Goal: Navigation & Orientation: Find specific page/section

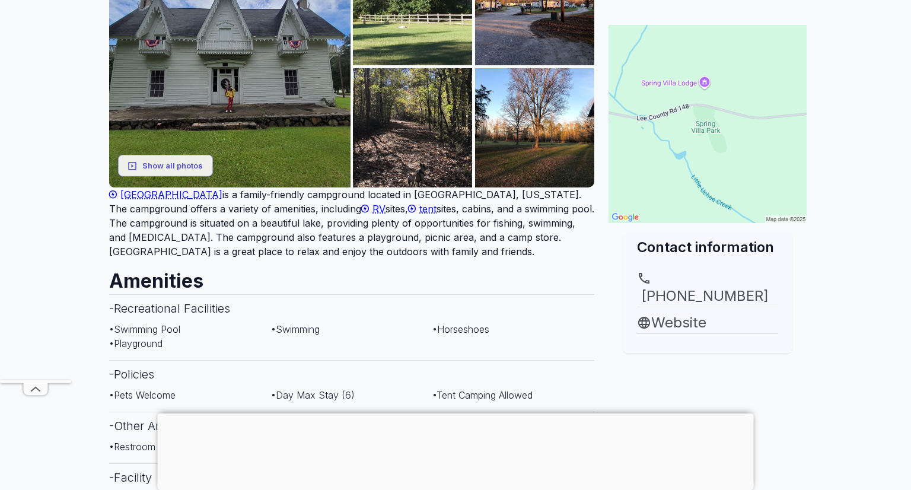
scroll to position [240, 0]
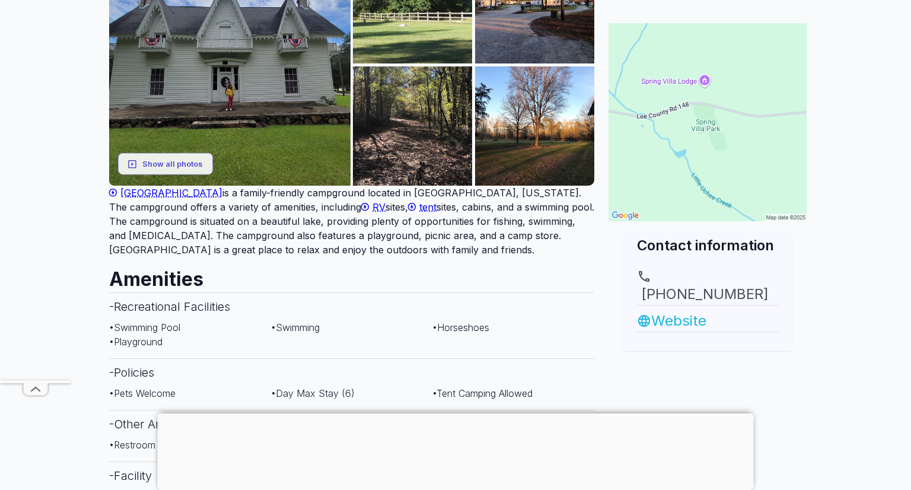
click at [667, 310] on link "Website" at bounding box center [707, 320] width 141 height 21
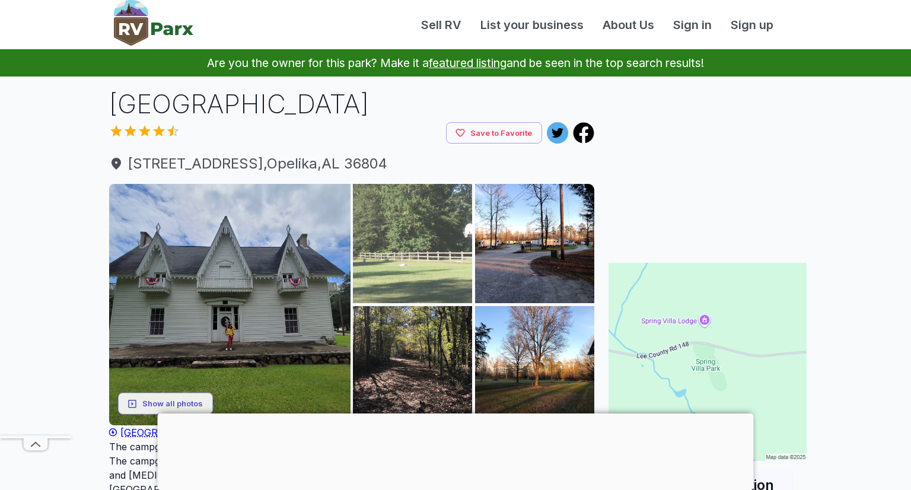
click at [381, 252] on img at bounding box center [412, 243] width 119 height 119
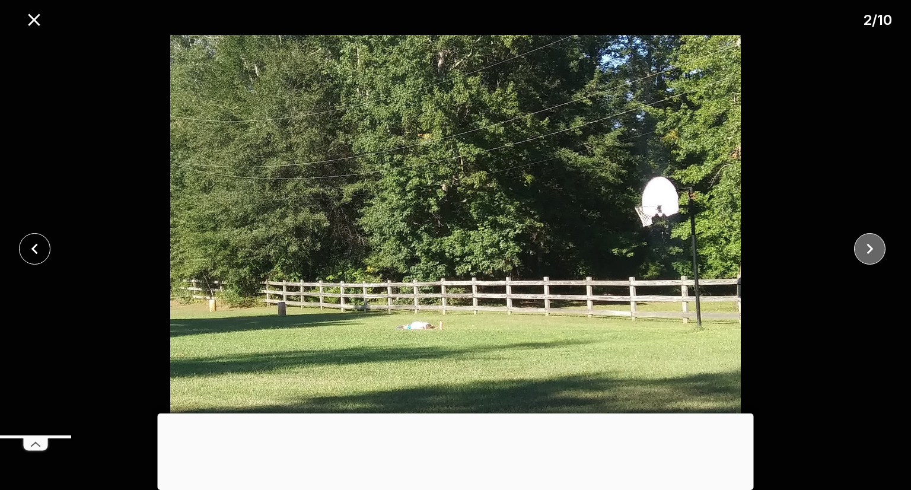
click at [878, 253] on icon "close" at bounding box center [870, 249] width 21 height 21
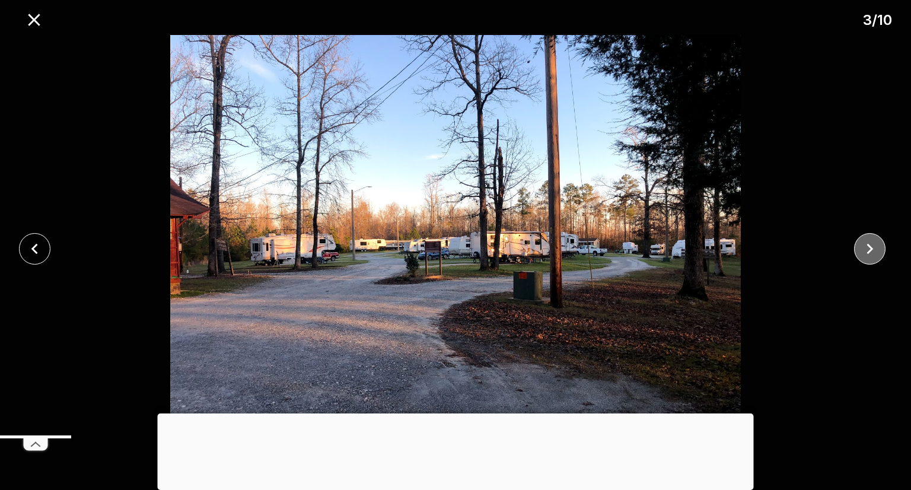
click at [878, 253] on icon "close" at bounding box center [870, 249] width 21 height 21
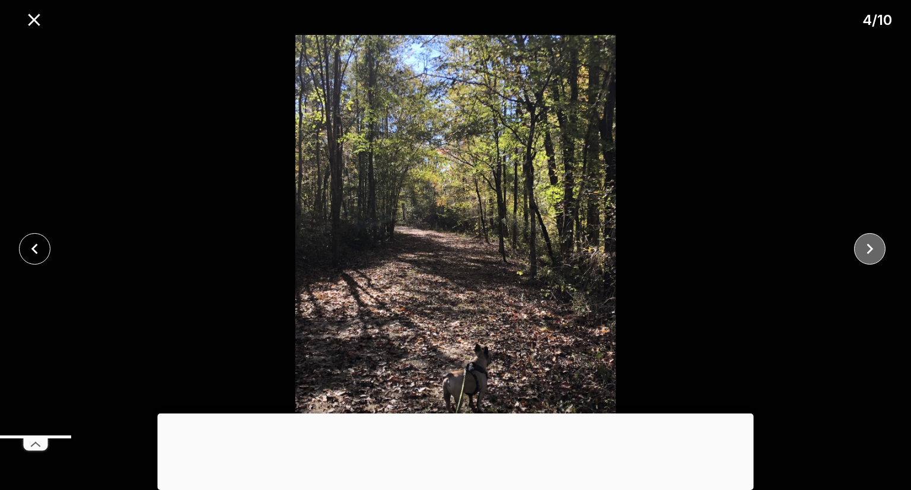
click at [878, 253] on icon "close" at bounding box center [870, 249] width 21 height 21
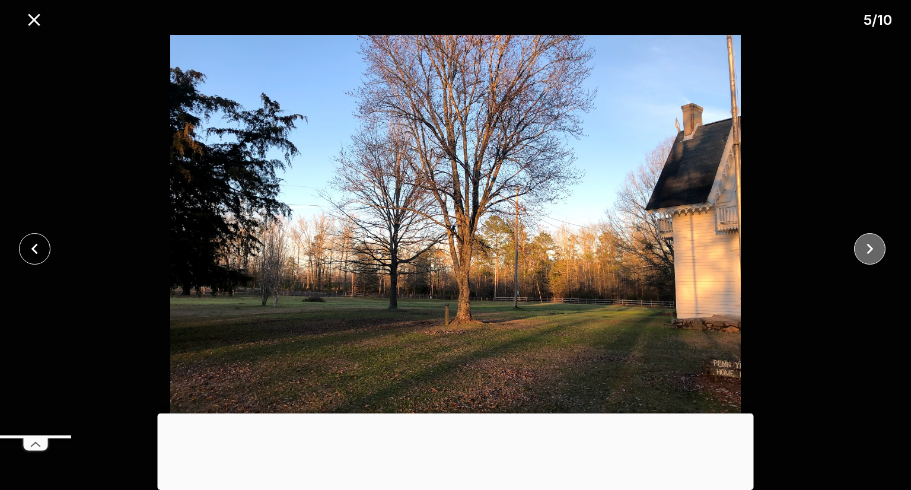
click at [878, 253] on icon "close" at bounding box center [870, 249] width 21 height 21
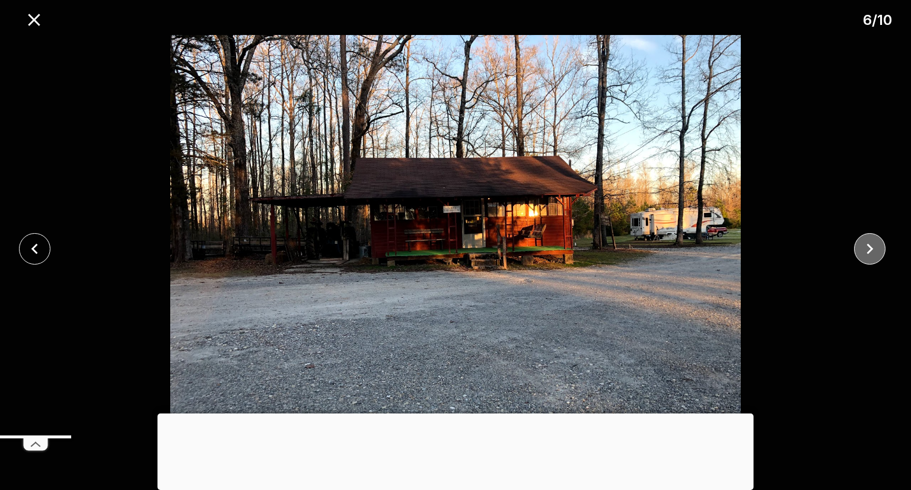
click at [878, 253] on icon "close" at bounding box center [870, 249] width 21 height 21
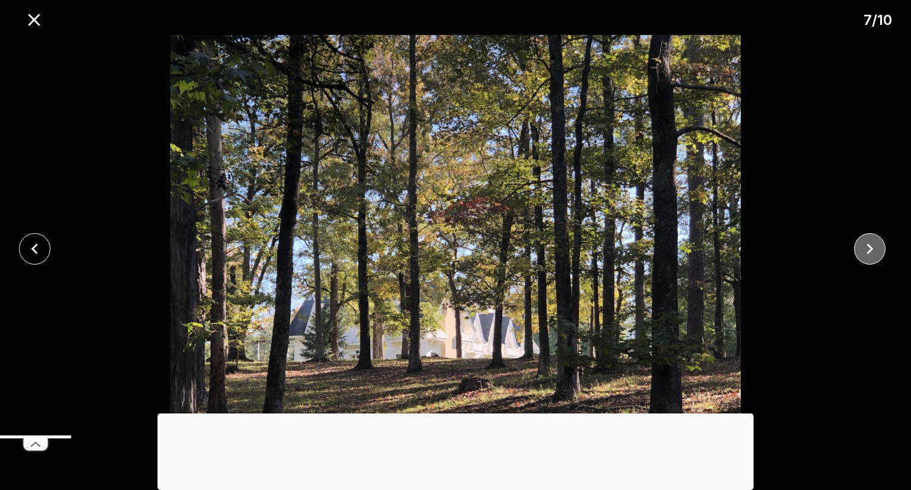
click at [878, 253] on icon "close" at bounding box center [870, 249] width 21 height 21
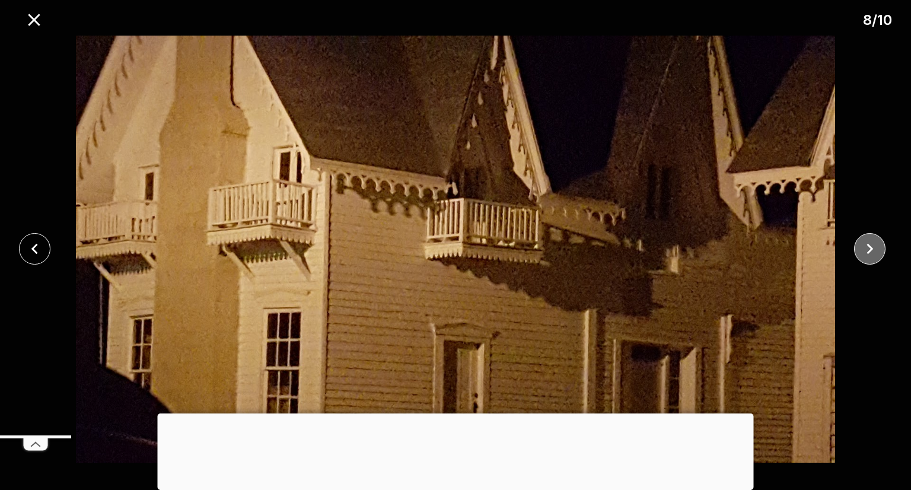
click at [878, 253] on icon "close" at bounding box center [870, 249] width 21 height 21
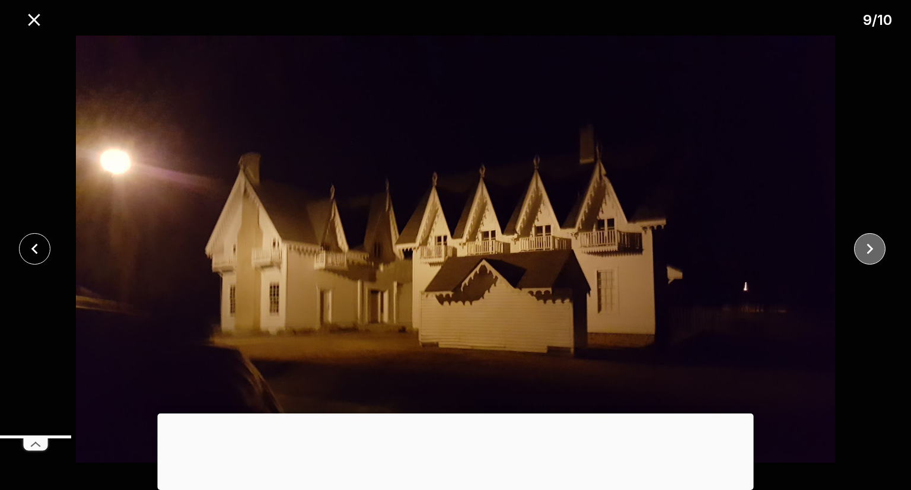
click at [878, 253] on icon "close" at bounding box center [870, 249] width 21 height 21
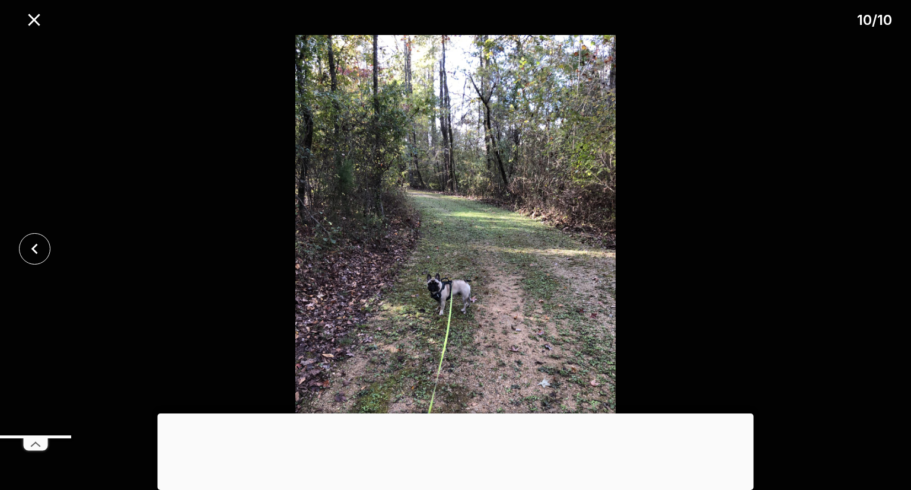
click at [878, 253] on div at bounding box center [455, 249] width 911 height 428
click at [27, 18] on icon "close" at bounding box center [34, 19] width 21 height 21
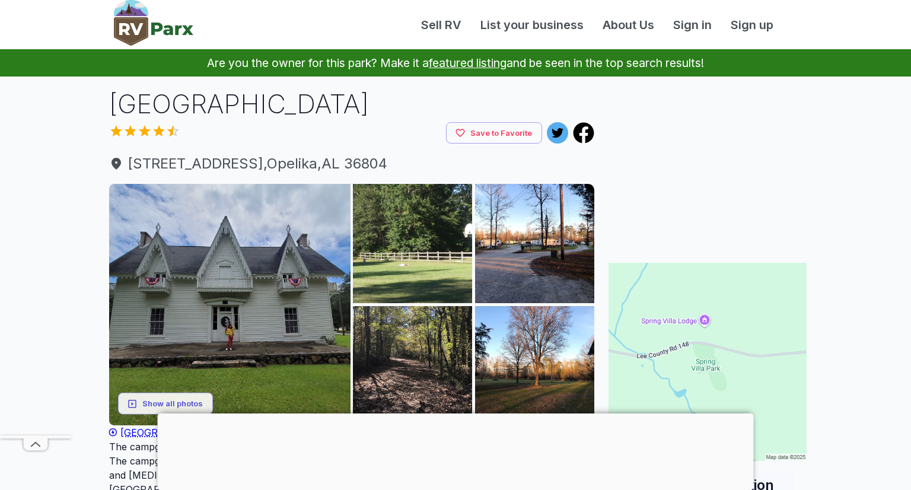
scroll to position [240, 0]
